Goal: Information Seeking & Learning: Check status

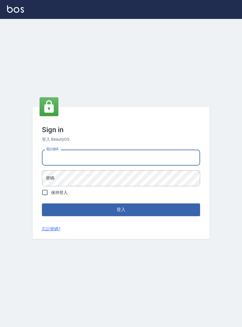
type input "0927152070"
click at [121, 214] on button "登入" at bounding box center [121, 209] width 158 height 12
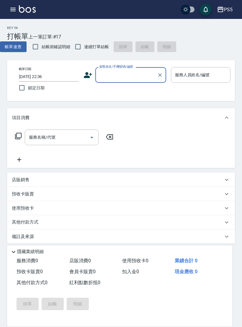
click at [8, 7] on button "button" at bounding box center [13, 10] width 12 height 12
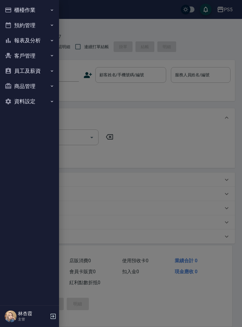
click at [38, 36] on button "報表及分析" at bounding box center [29, 40] width 54 height 15
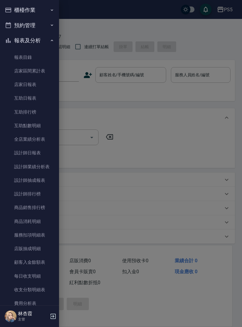
click at [35, 195] on link "設計師排行榜" at bounding box center [29, 194] width 54 height 14
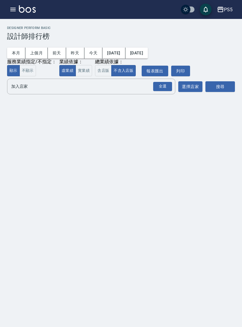
click at [84, 71] on button "實業績" at bounding box center [84, 71] width 17 height 12
click at [166, 85] on div "全選" at bounding box center [162, 86] width 19 height 9
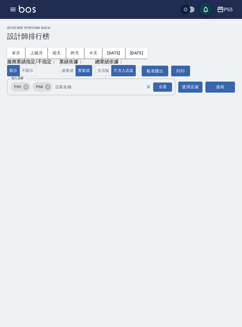
click at [221, 80] on div "搜尋" at bounding box center [221, 87] width 30 height 17
click at [221, 86] on button "搜尋" at bounding box center [221, 86] width 30 height 11
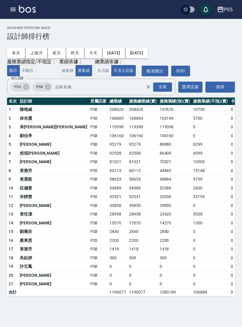
click at [93, 49] on button "今天" at bounding box center [93, 53] width 18 height 11
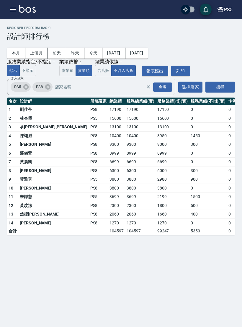
click at [17, 52] on button "本月" at bounding box center [16, 53] width 18 height 11
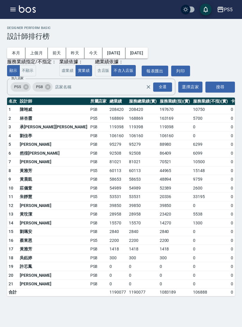
click at [12, 17] on div "PS5 登出" at bounding box center [121, 9] width 242 height 19
click at [10, 13] on button "button" at bounding box center [13, 10] width 12 height 12
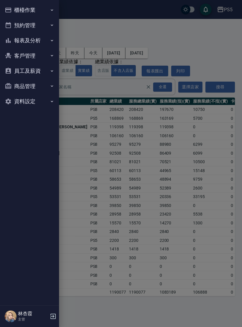
click at [36, 44] on button "報表及分析" at bounding box center [29, 40] width 54 height 15
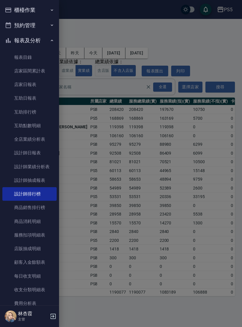
click at [34, 87] on link "店家日報表" at bounding box center [29, 85] width 54 height 14
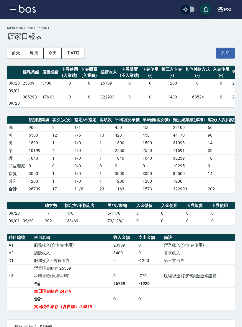
click at [81, 53] on button "[DATE]" at bounding box center [73, 53] width 22 height 11
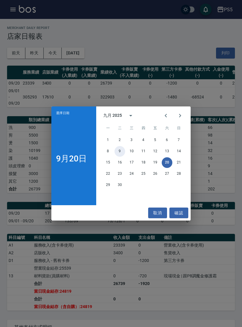
click at [120, 154] on button "9" at bounding box center [120, 151] width 11 height 11
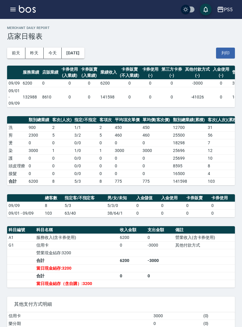
click at [81, 53] on button "[DATE]" at bounding box center [73, 53] width 22 height 11
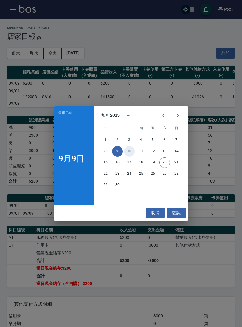
click at [132, 149] on button "10" at bounding box center [129, 151] width 11 height 11
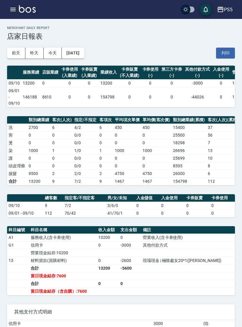
click at [79, 48] on button "[DATE]" at bounding box center [73, 53] width 22 height 11
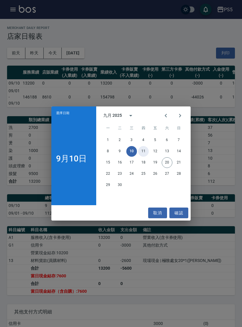
click at [140, 153] on button "11" at bounding box center [143, 151] width 11 height 11
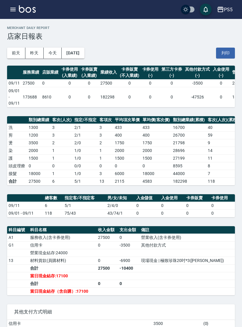
click at [78, 55] on button "[DATE]" at bounding box center [73, 53] width 22 height 11
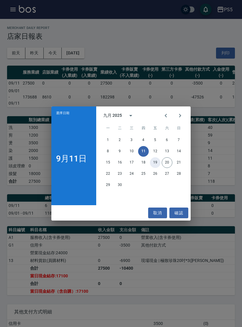
click at [153, 158] on button "19" at bounding box center [155, 162] width 11 height 11
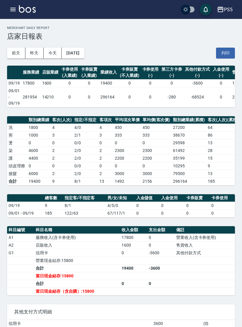
click at [77, 50] on button "[DATE]" at bounding box center [73, 53] width 22 height 11
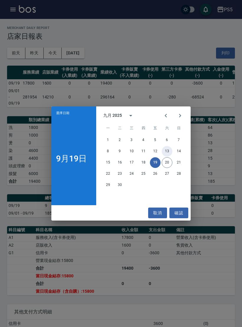
click at [166, 152] on button "13" at bounding box center [167, 151] width 11 height 11
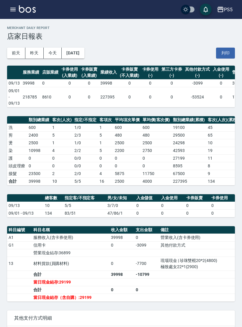
click at [84, 56] on button "[DATE]" at bounding box center [73, 53] width 22 height 11
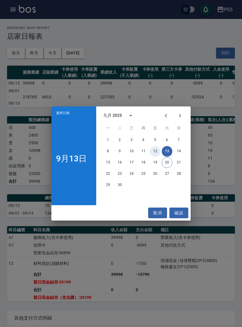
click at [155, 154] on button "12" at bounding box center [155, 151] width 11 height 11
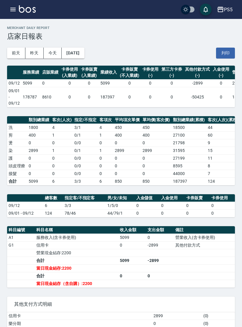
click at [76, 49] on button "[DATE]" at bounding box center [73, 53] width 22 height 11
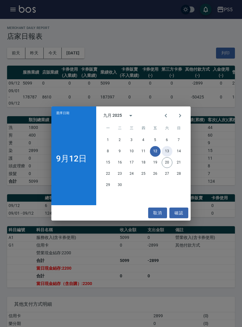
click at [166, 149] on button "13" at bounding box center [167, 151] width 11 height 11
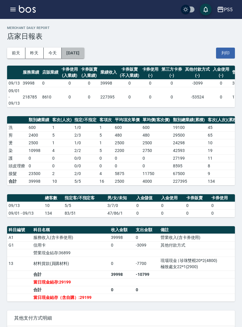
click at [84, 49] on button "[DATE]" at bounding box center [73, 53] width 22 height 11
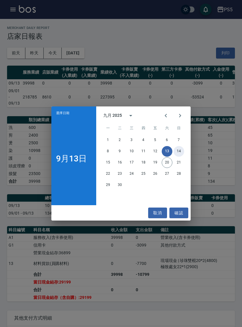
click at [177, 153] on button "14" at bounding box center [179, 151] width 11 height 11
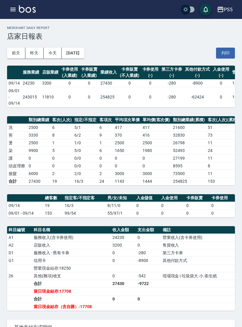
click at [83, 50] on button "[DATE]" at bounding box center [73, 53] width 22 height 11
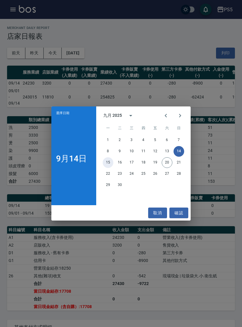
click at [106, 162] on button "15" at bounding box center [108, 162] width 11 height 11
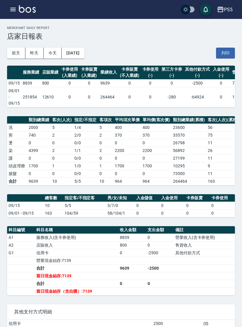
click at [81, 55] on button "[DATE]" at bounding box center [73, 53] width 22 height 11
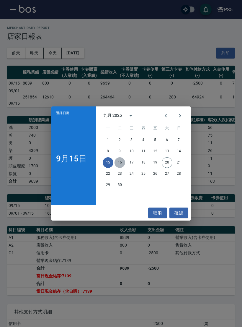
click at [118, 166] on button "16" at bounding box center [120, 162] width 11 height 11
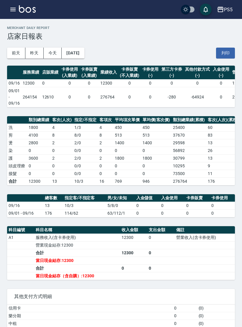
click at [80, 53] on button "[DATE]" at bounding box center [73, 53] width 22 height 11
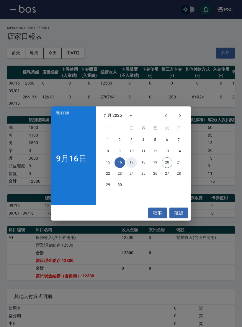
click at [131, 162] on button "17" at bounding box center [131, 162] width 11 height 11
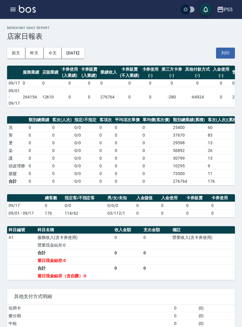
click at [76, 49] on button "[DATE]" at bounding box center [73, 53] width 22 height 11
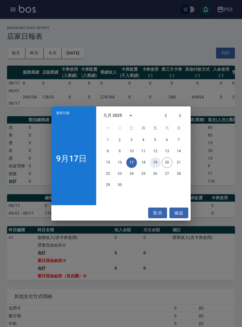
click at [154, 162] on button "19" at bounding box center [155, 162] width 11 height 11
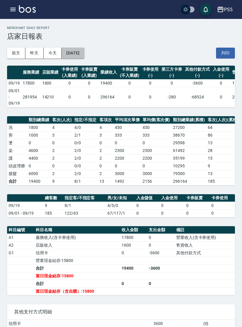
click at [77, 54] on button "[DATE]" at bounding box center [73, 53] width 22 height 11
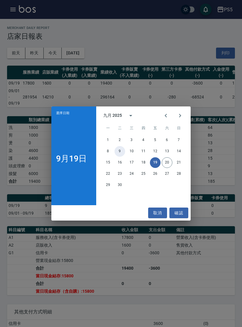
click at [119, 154] on button "9" at bounding box center [120, 151] width 11 height 11
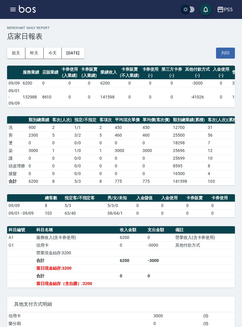
click at [84, 54] on button "[DATE]" at bounding box center [73, 53] width 22 height 11
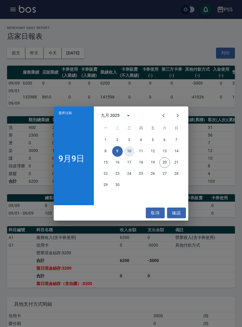
click at [128, 155] on button "10" at bounding box center [129, 151] width 11 height 11
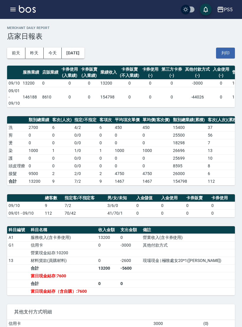
click at [84, 50] on button "[DATE]" at bounding box center [73, 53] width 22 height 11
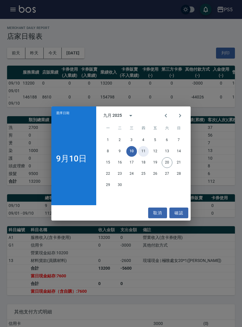
click at [149, 152] on button "11" at bounding box center [143, 151] width 11 height 11
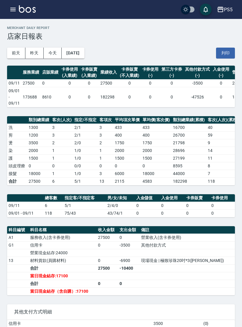
click at [78, 45] on div "[DATE] [DATE] [DATE] [DATE] 列印" at bounding box center [121, 52] width 228 height 25
click at [84, 53] on button "[DATE]" at bounding box center [73, 53] width 22 height 11
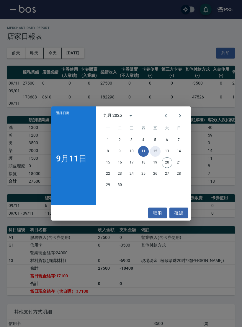
click at [155, 150] on button "12" at bounding box center [155, 151] width 11 height 11
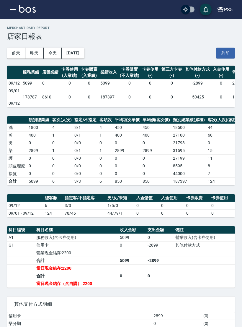
click at [72, 54] on button "[DATE]" at bounding box center [73, 53] width 22 height 11
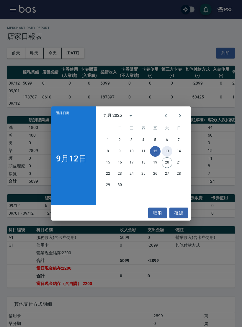
click at [170, 149] on button "13" at bounding box center [167, 151] width 11 height 11
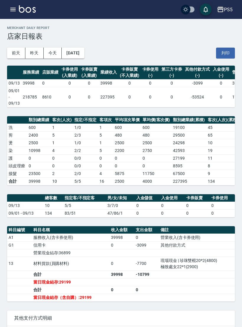
click at [76, 50] on button "[DATE]" at bounding box center [73, 53] width 22 height 11
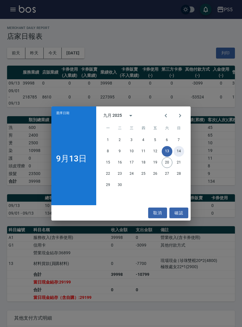
click at [179, 148] on button "14" at bounding box center [179, 151] width 11 height 11
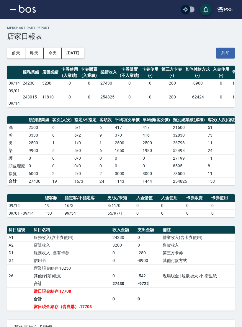
click at [84, 54] on button "[DATE]" at bounding box center [73, 53] width 22 height 11
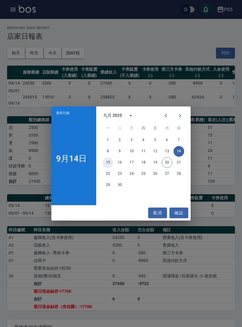
click at [109, 163] on button "15" at bounding box center [108, 162] width 11 height 11
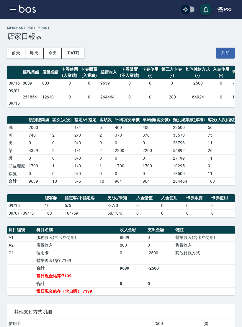
click at [83, 58] on button "[DATE]" at bounding box center [73, 53] width 22 height 11
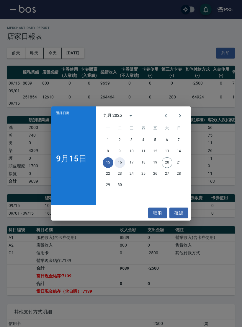
click at [116, 160] on button "16" at bounding box center [120, 162] width 11 height 11
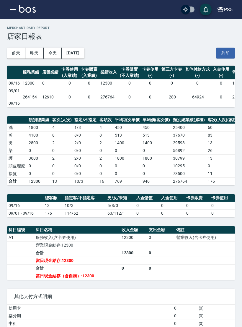
click at [84, 56] on button "[DATE]" at bounding box center [73, 53] width 22 height 11
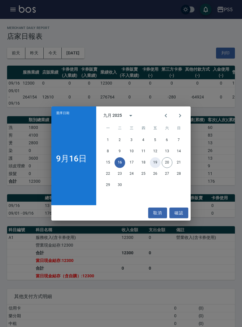
click at [156, 165] on button "19" at bounding box center [155, 162] width 11 height 11
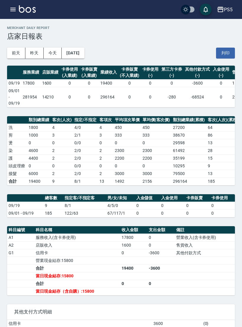
scroll to position [5, 0]
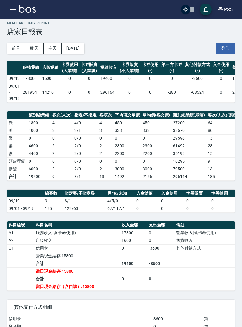
click at [78, 41] on div "[DATE] [DATE] [DATE] [DATE] 列印" at bounding box center [121, 48] width 228 height 25
click at [84, 51] on button "[DATE]" at bounding box center [73, 48] width 22 height 11
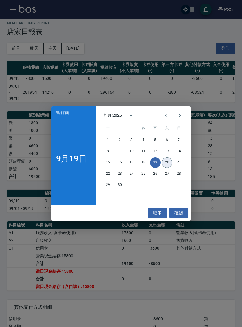
click at [171, 163] on button "20" at bounding box center [167, 162] width 11 height 11
